Goal: Find specific page/section: Find specific page/section

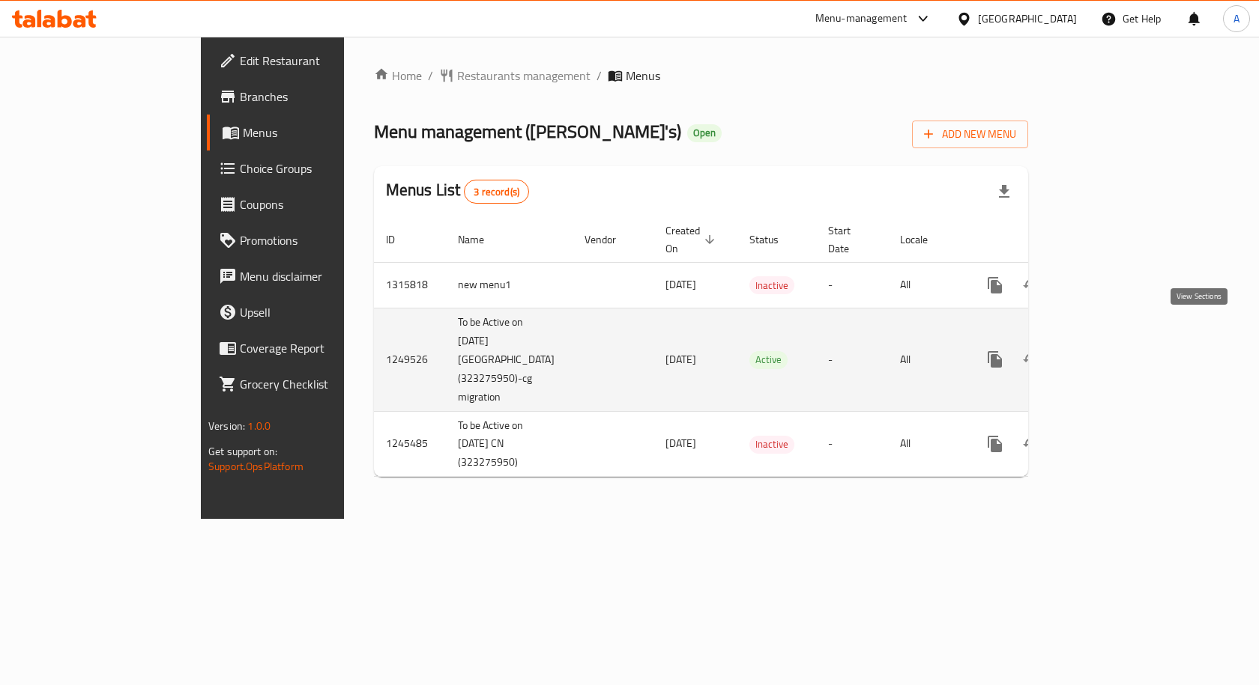
click at [1112, 351] on icon "enhanced table" at bounding box center [1103, 360] width 18 height 18
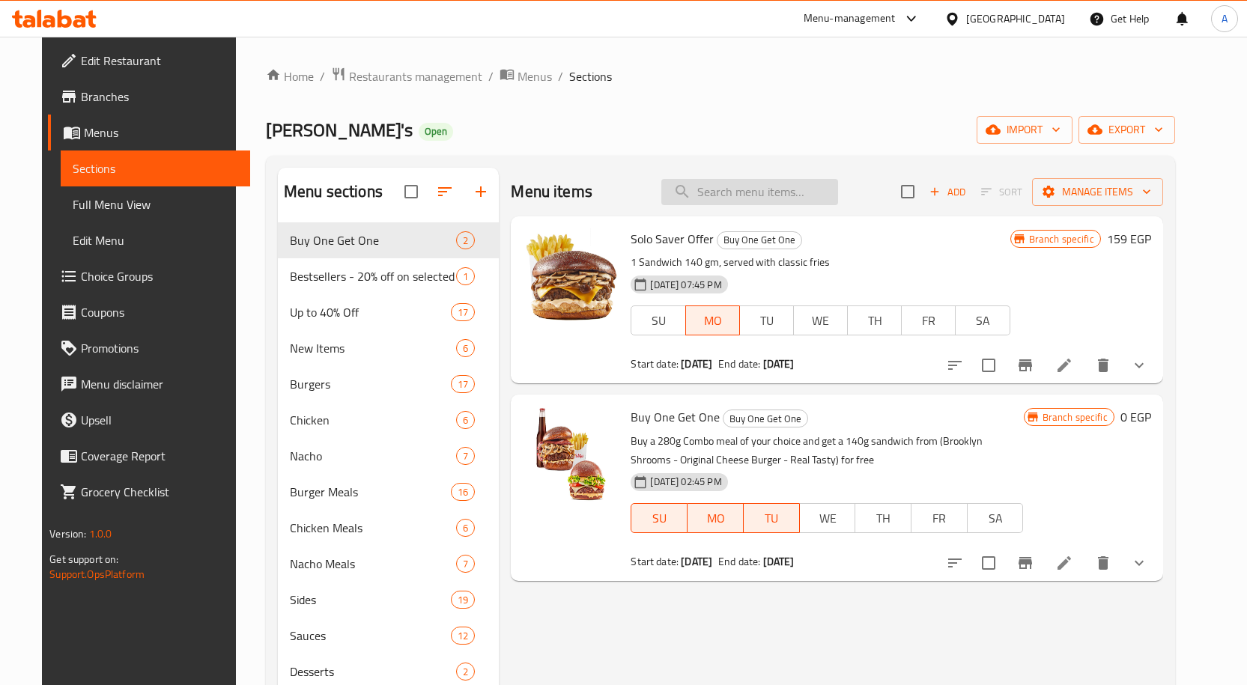
click at [808, 196] on input "search" at bounding box center [750, 192] width 177 height 26
paste input "Max 200g"
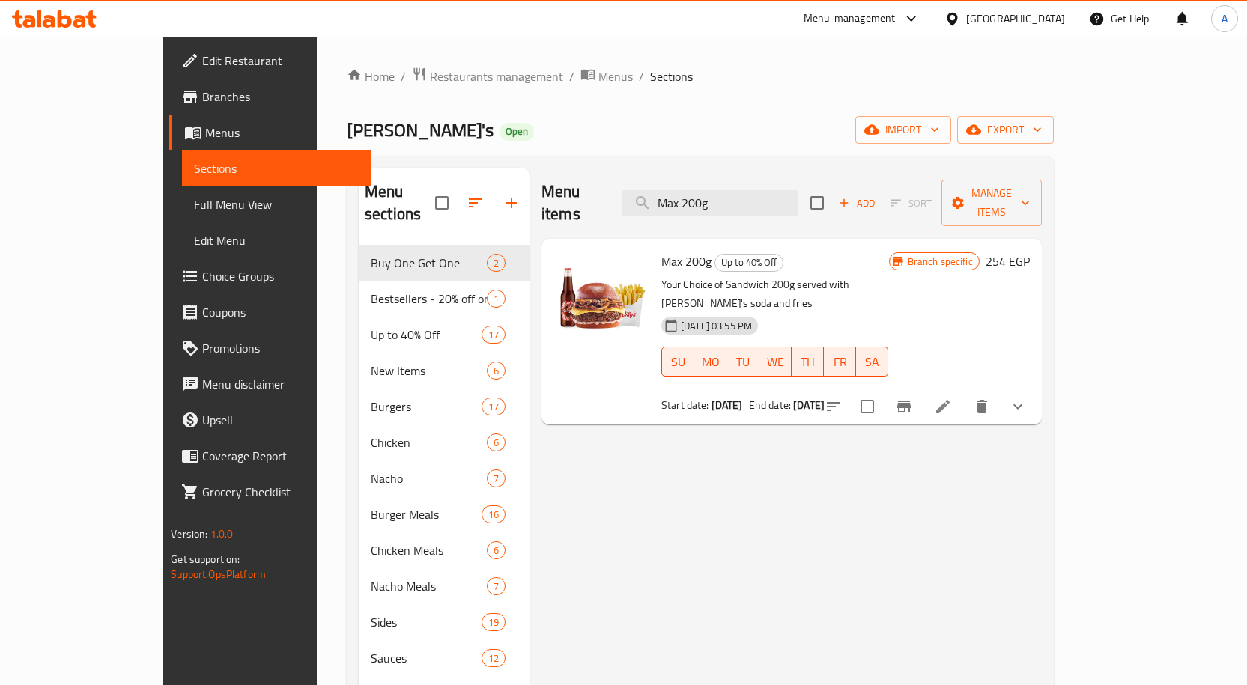
type input "Max 200g"
click at [202, 93] on span "Branches" at bounding box center [280, 97] width 157 height 18
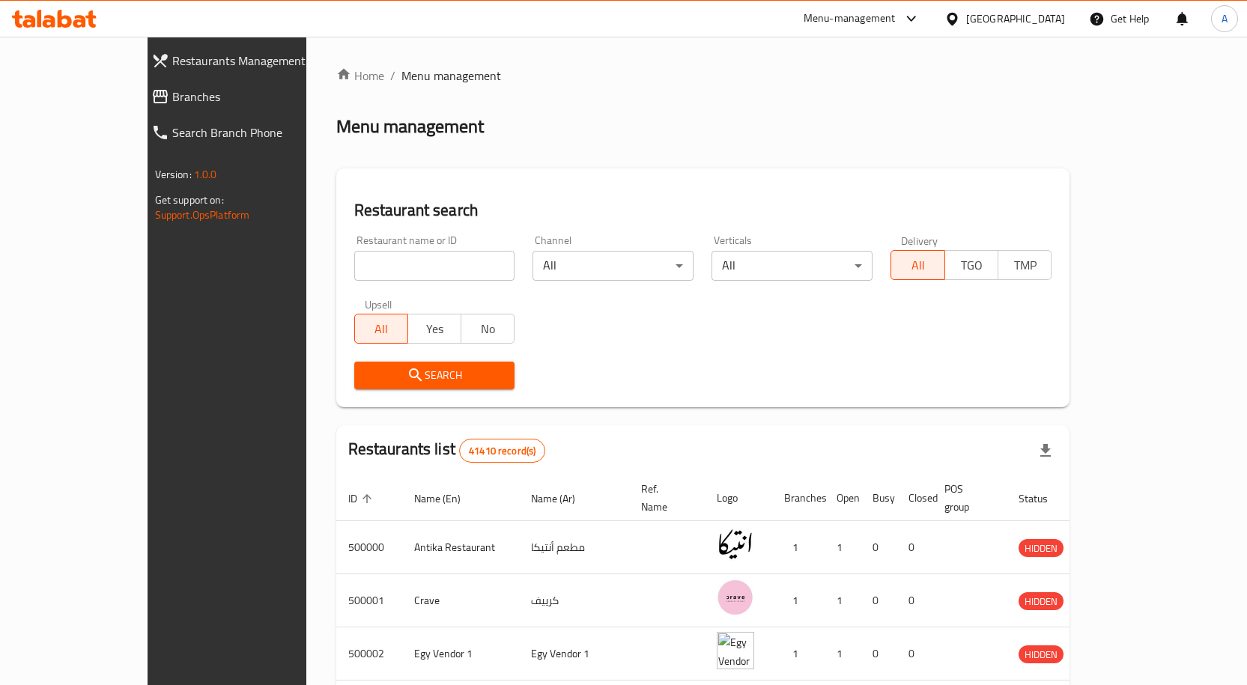
click at [366, 265] on div "Home / Menu management Menu management Restaurant search Restaurant name or ID …" at bounding box center [703, 574] width 734 height 1014
click at [366, 264] on input "search" at bounding box center [434, 266] width 161 height 30
paste input "645567"
type input "645567"
click at [453, 386] on button "Search" at bounding box center [434, 376] width 161 height 28
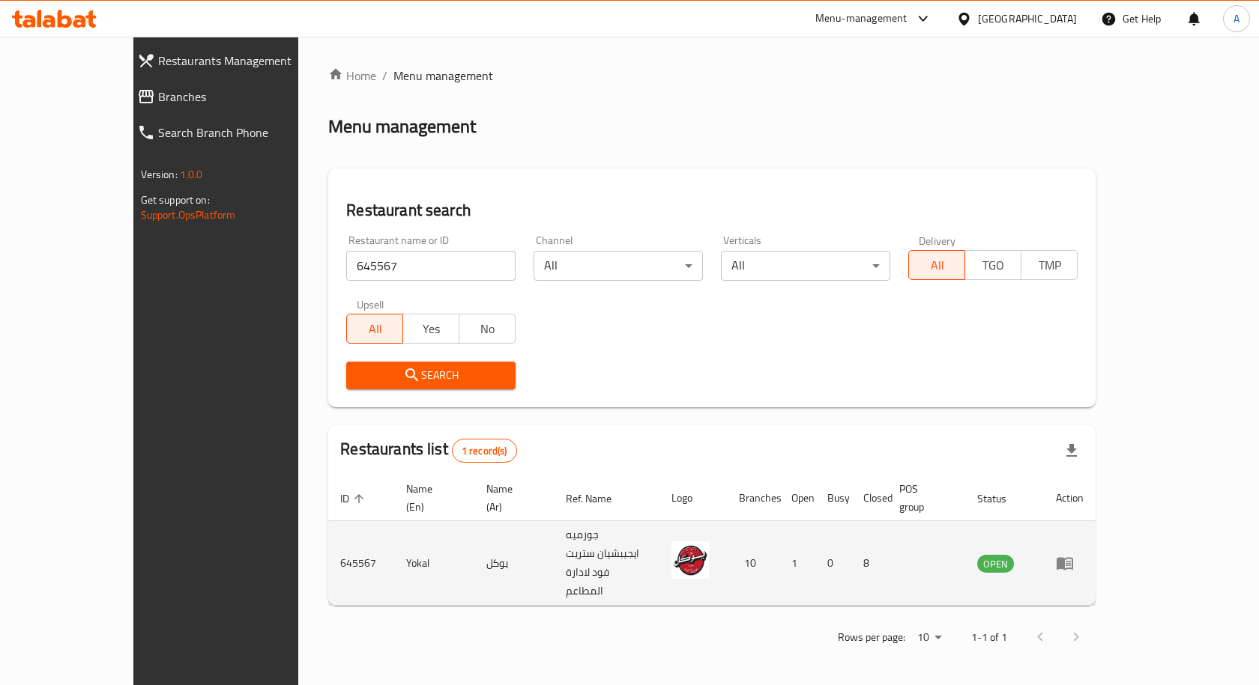
click at [1073, 558] on icon "enhanced table" at bounding box center [1064, 564] width 16 height 13
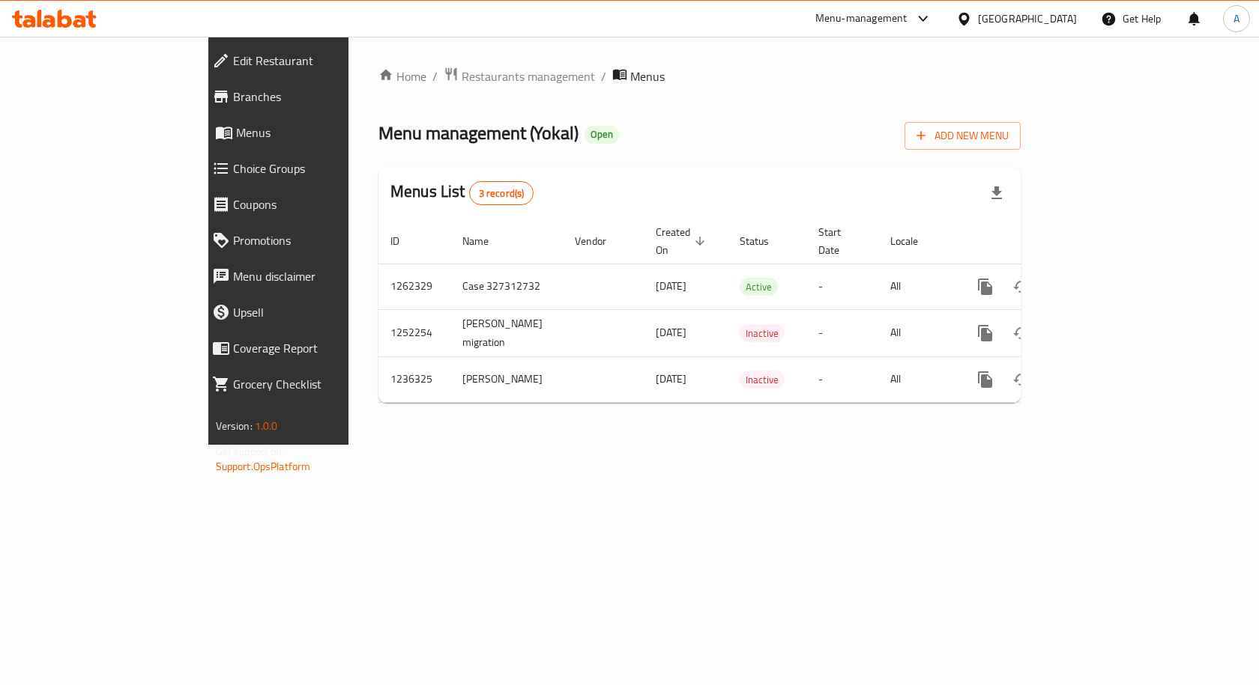
click at [233, 103] on span "Branches" at bounding box center [320, 97] width 174 height 18
